Goal: Information Seeking & Learning: Learn about a topic

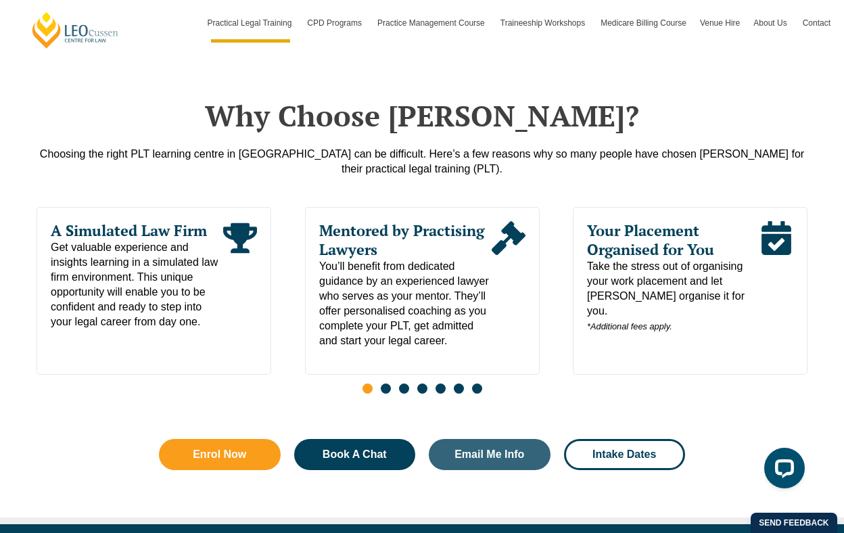
scroll to position [677, 0]
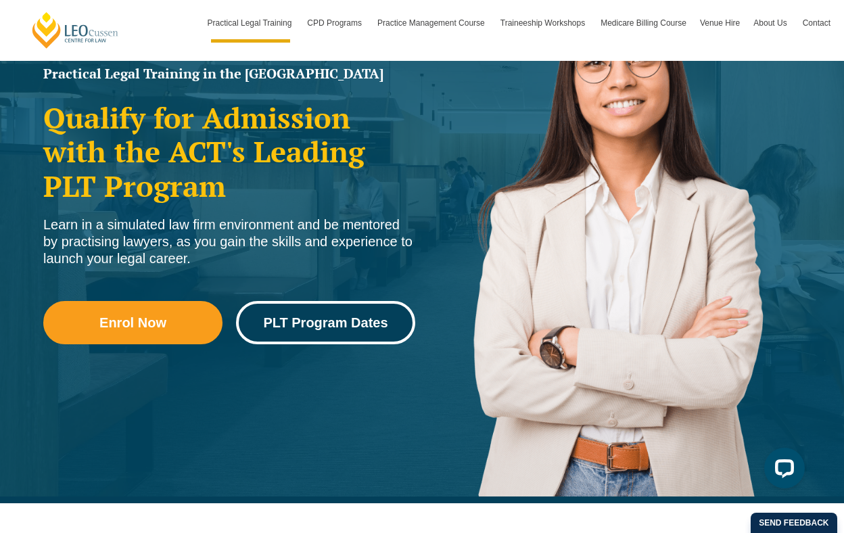
click at [299, 323] on span "PLT Program Dates" at bounding box center [325, 323] width 125 height 14
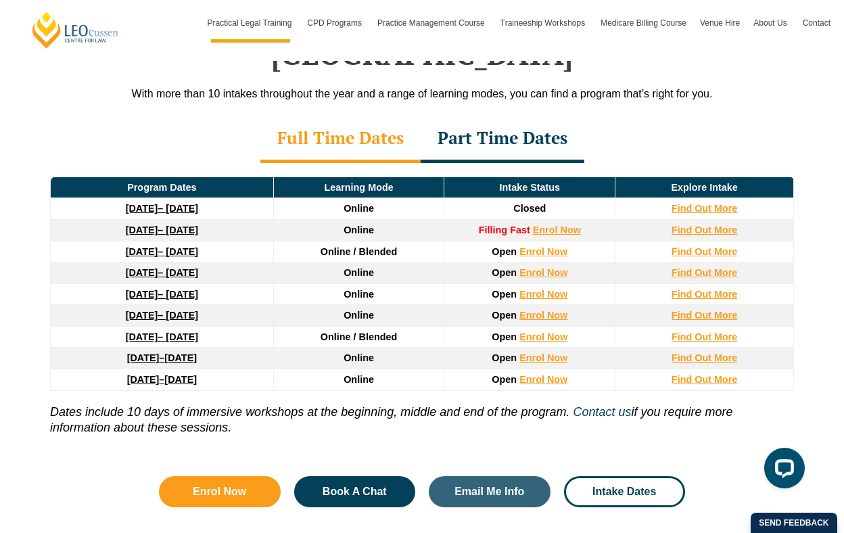
scroll to position [1821, 0]
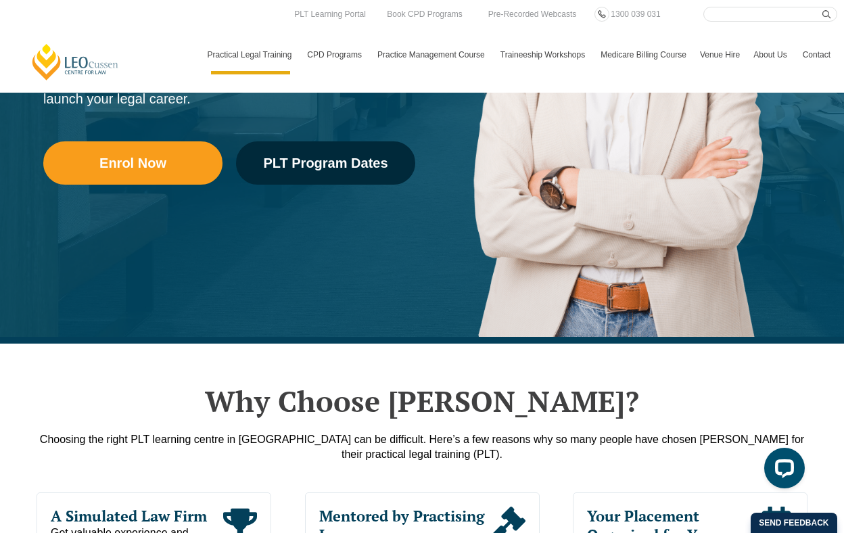
scroll to position [277, 0]
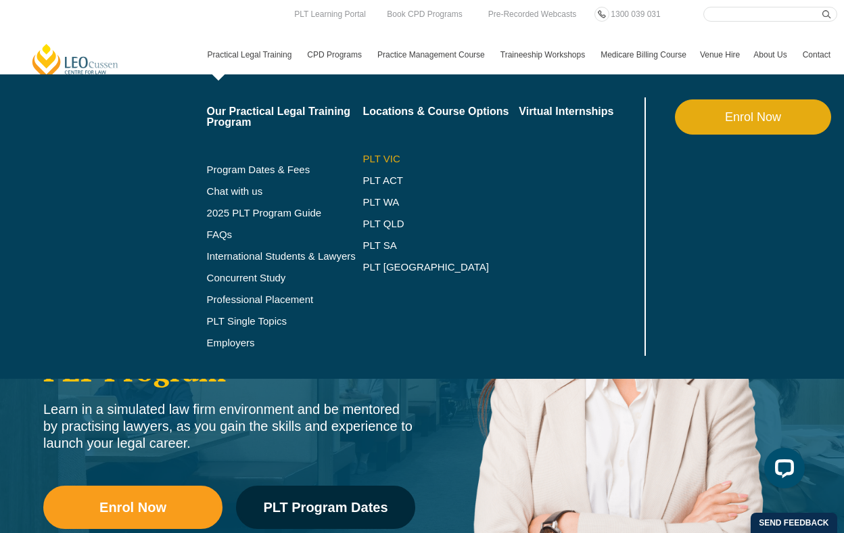
click at [373, 157] on link "PLT VIC" at bounding box center [441, 159] width 156 height 11
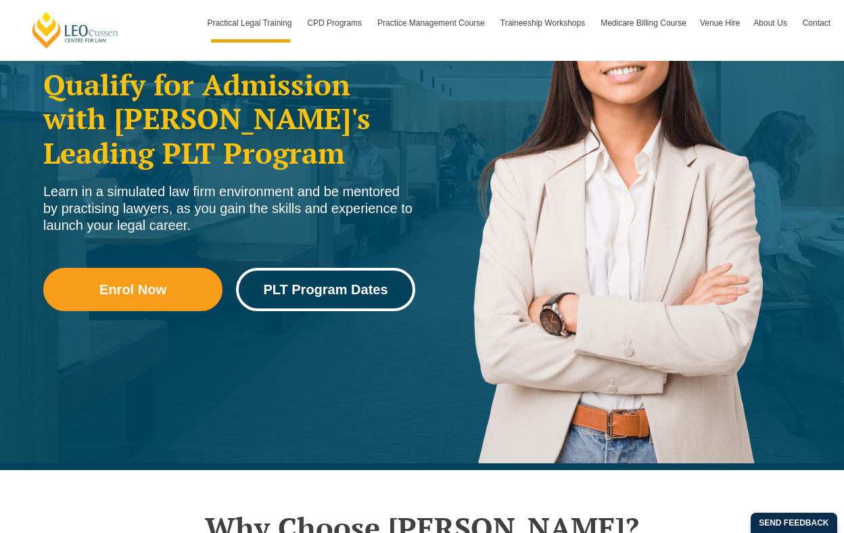
click at [335, 294] on span "PLT Program Dates" at bounding box center [325, 290] width 125 height 14
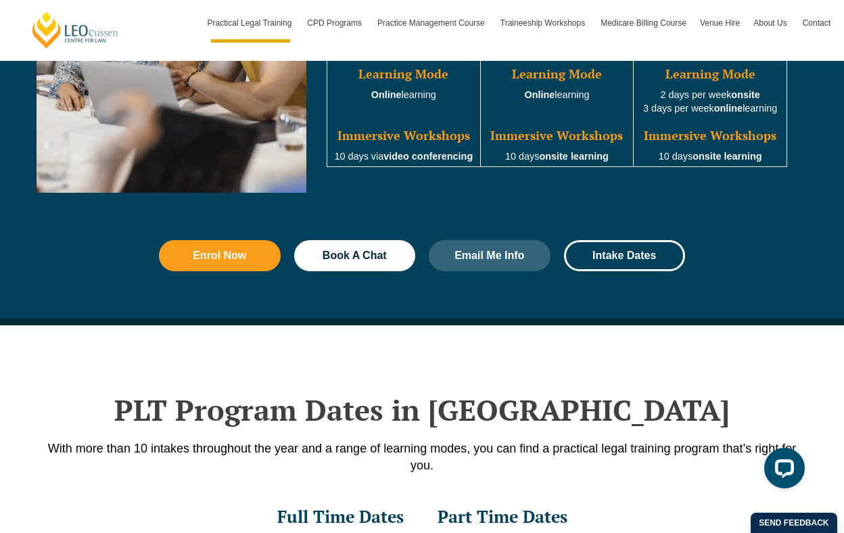
scroll to position [1376, 0]
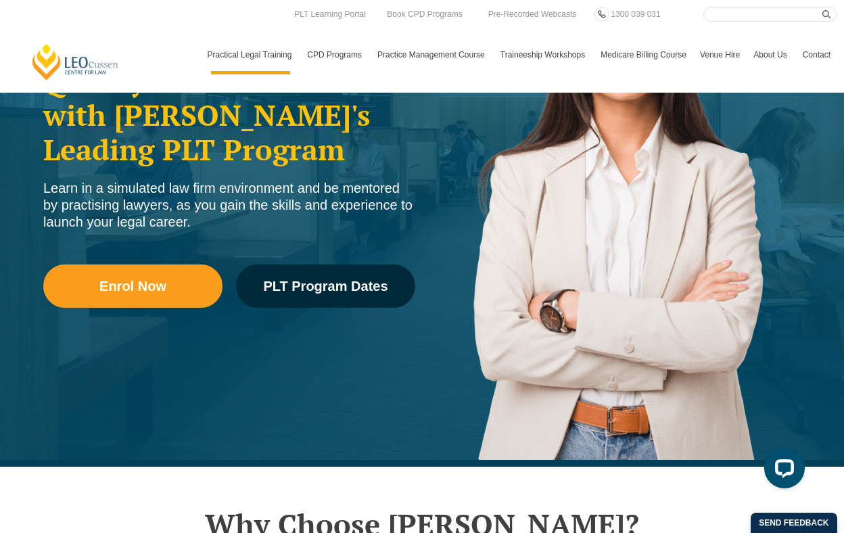
scroll to position [218, 0]
